Goal: Transaction & Acquisition: Purchase product/service

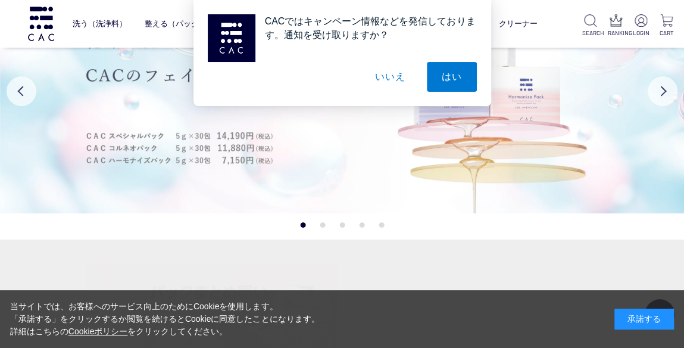
scroll to position [179, 0]
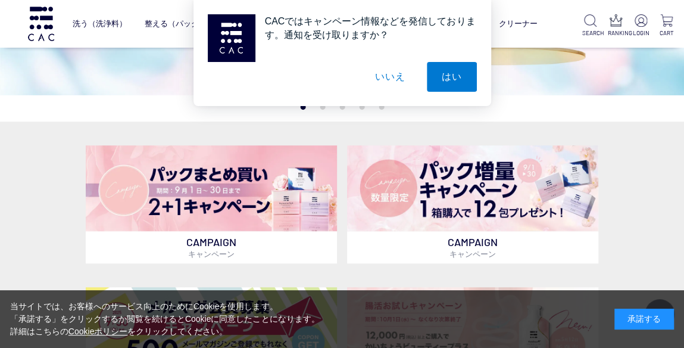
click at [503, 326] on div "当サイトでは、お客様へのサービス向上のためにCookieを使用します。 「承諾する」をクリックするか閲覧を続けるとCookieに同意したことになります。 詳細…" at bounding box center [342, 319] width 684 height 58
click at [626, 320] on div "承諾する" at bounding box center [645, 318] width 60 height 21
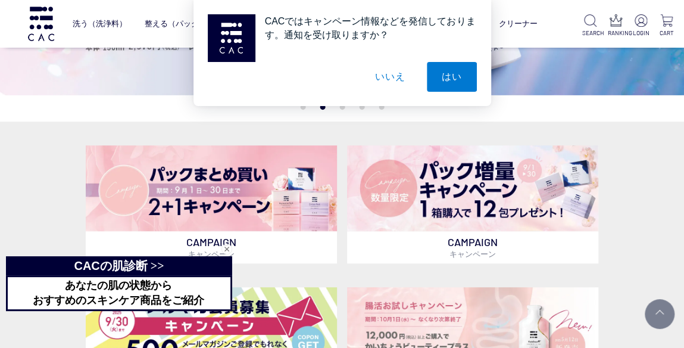
click at [392, 80] on button "いいえ" at bounding box center [390, 77] width 60 height 30
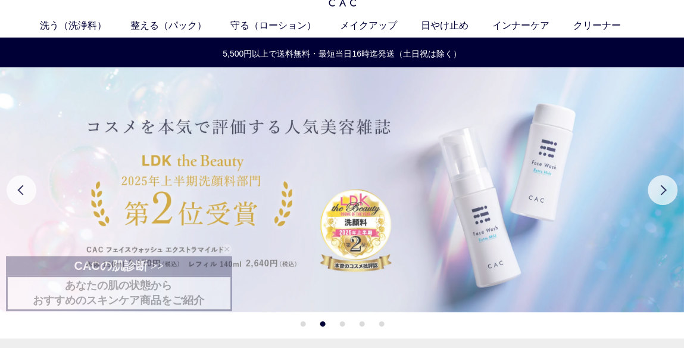
scroll to position [60, 0]
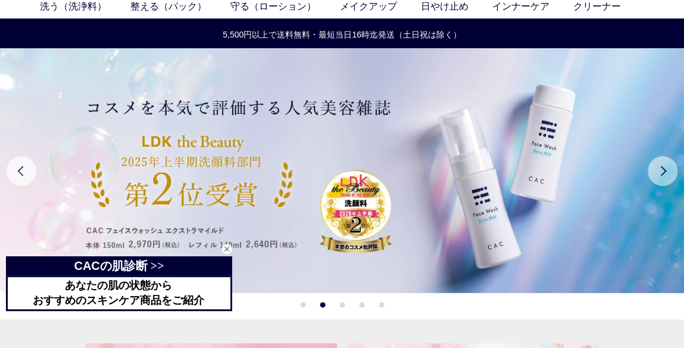
click at [659, 170] on button "Next" at bounding box center [663, 171] width 30 height 30
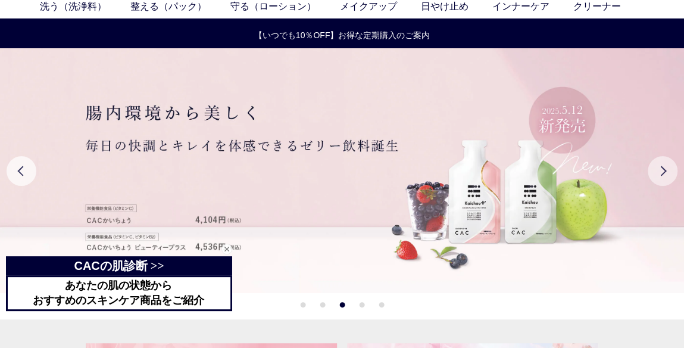
click at [659, 170] on button "Next" at bounding box center [663, 171] width 30 height 30
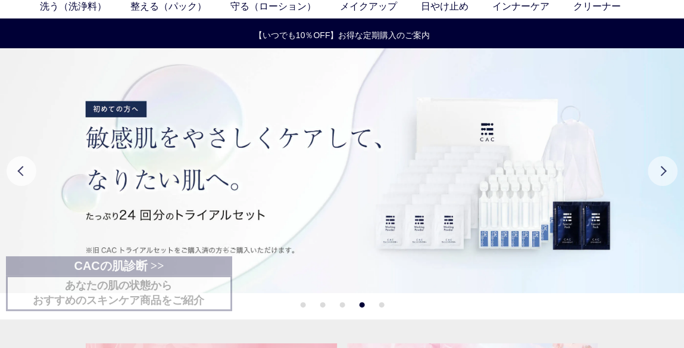
click at [659, 170] on button "Next" at bounding box center [663, 171] width 30 height 30
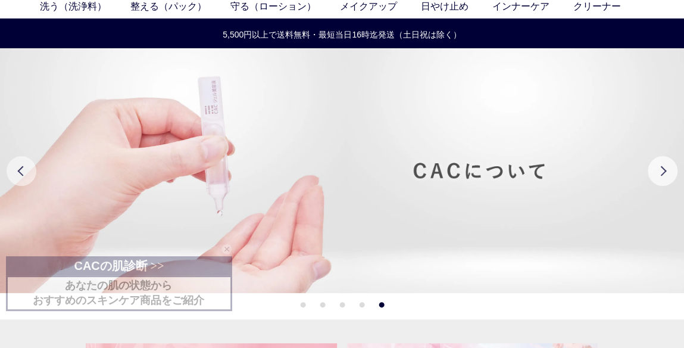
click at [21, 176] on button "Previous" at bounding box center [22, 171] width 30 height 30
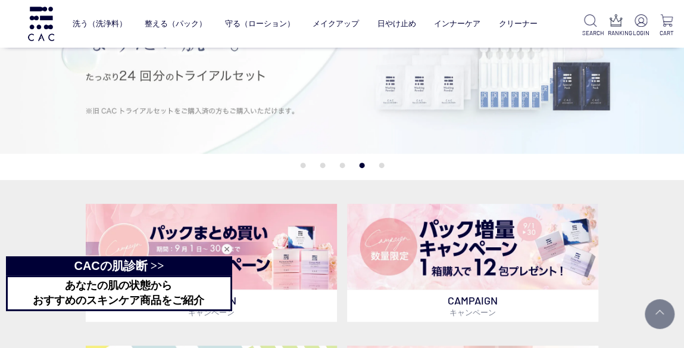
scroll to position [179, 0]
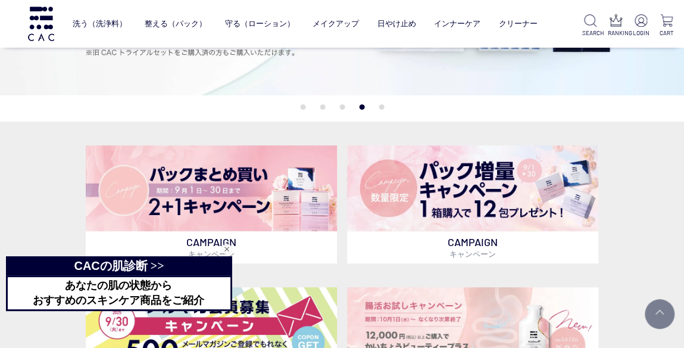
click at [228, 248] on div "閉じる" at bounding box center [227, 249] width 11 height 11
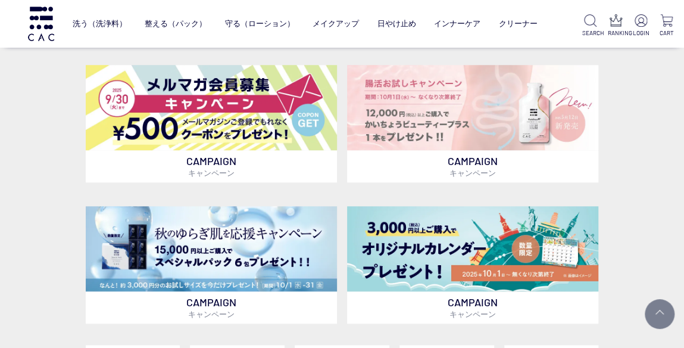
scroll to position [417, 0]
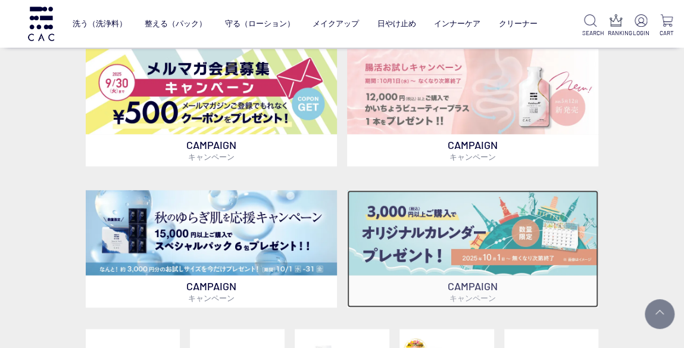
click at [507, 235] on img at bounding box center [472, 232] width 251 height 85
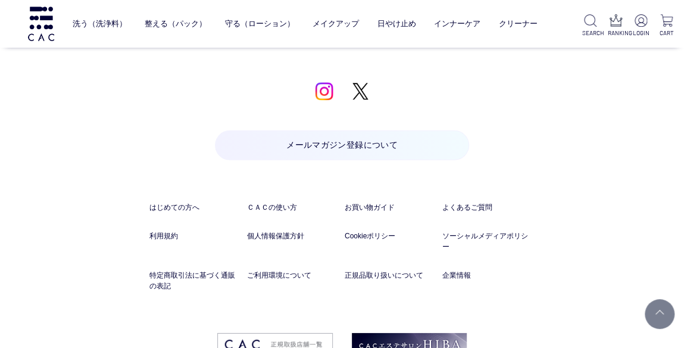
scroll to position [7758, 0]
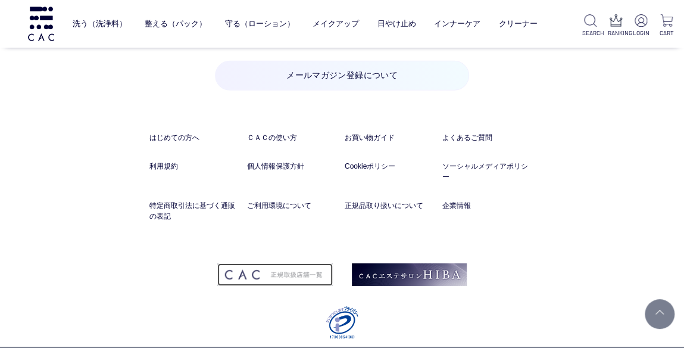
click at [313, 263] on img at bounding box center [275, 274] width 116 height 23
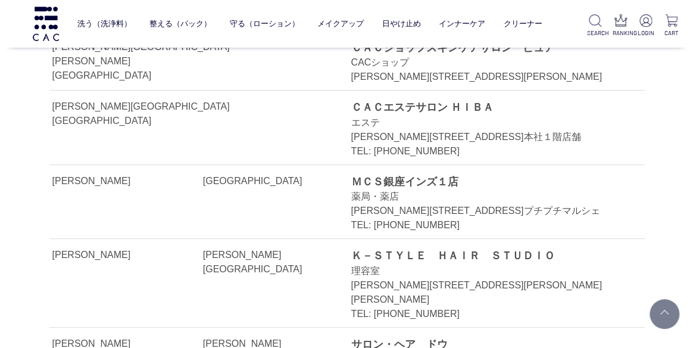
scroll to position [4288, 0]
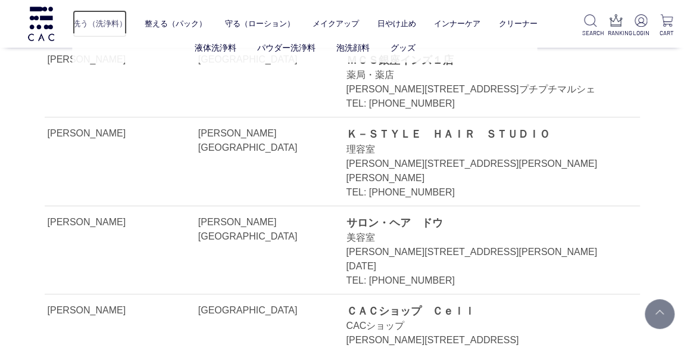
click at [80, 24] on link "洗う（洗浄料）" at bounding box center [100, 23] width 54 height 27
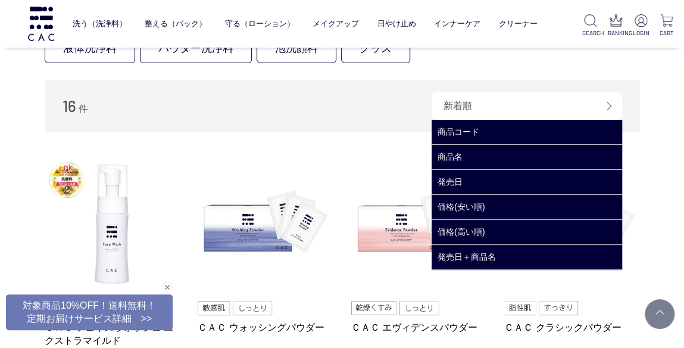
scroll to position [179, 0]
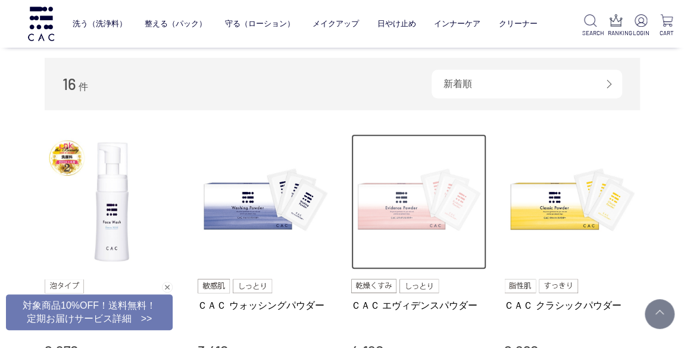
click at [411, 204] on img at bounding box center [419, 202] width 136 height 136
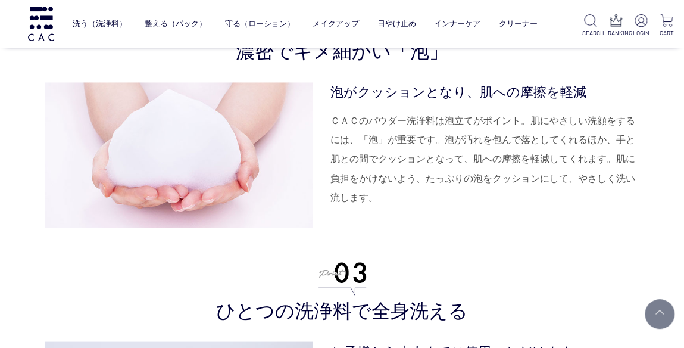
scroll to position [3037, 0]
